Goal: Navigation & Orientation: Find specific page/section

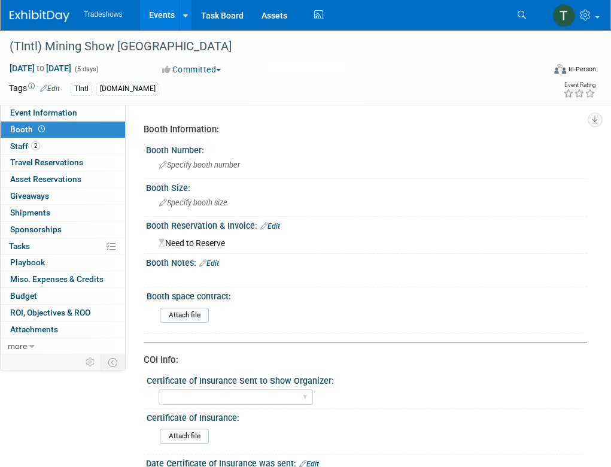
click at [164, 13] on link "Events" at bounding box center [162, 15] width 44 height 30
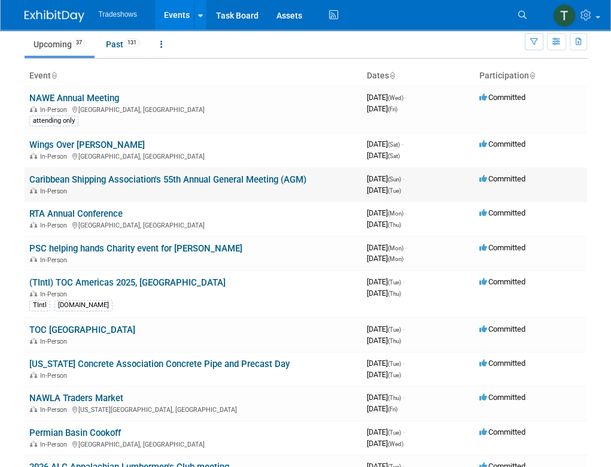
scroll to position [60, 0]
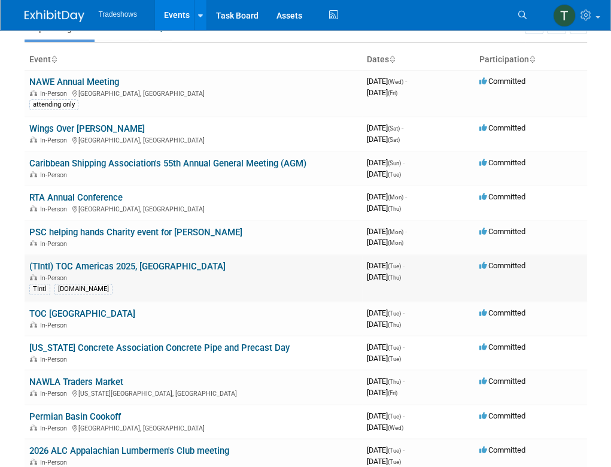
click at [127, 266] on link "(TIntl) TOC Americas 2025, [GEOGRAPHIC_DATA]" at bounding box center [127, 266] width 196 height 11
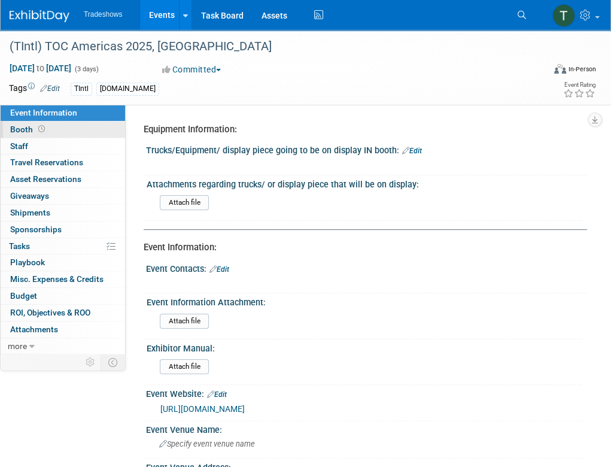
click at [47, 130] on link "Booth" at bounding box center [63, 130] width 124 height 16
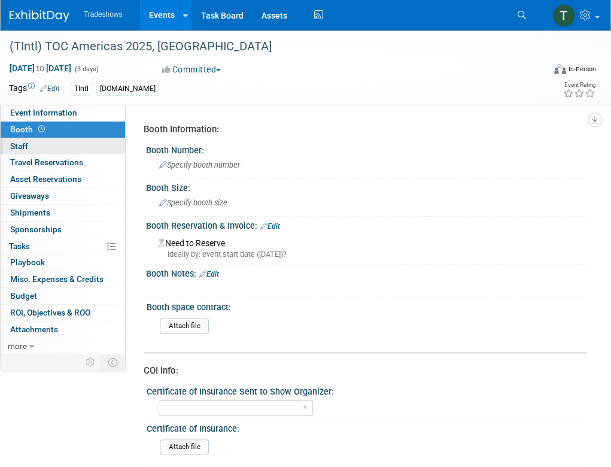
click at [30, 148] on link "0 Staff 0" at bounding box center [63, 146] width 124 height 16
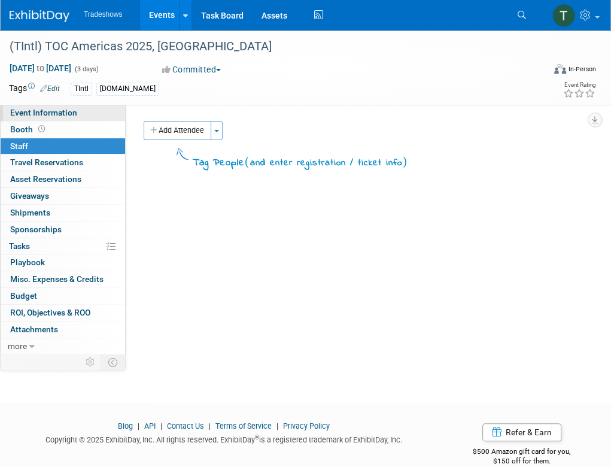
click at [44, 110] on span "Event Information" at bounding box center [43, 113] width 67 height 10
